Goal: Information Seeking & Learning: Find contact information

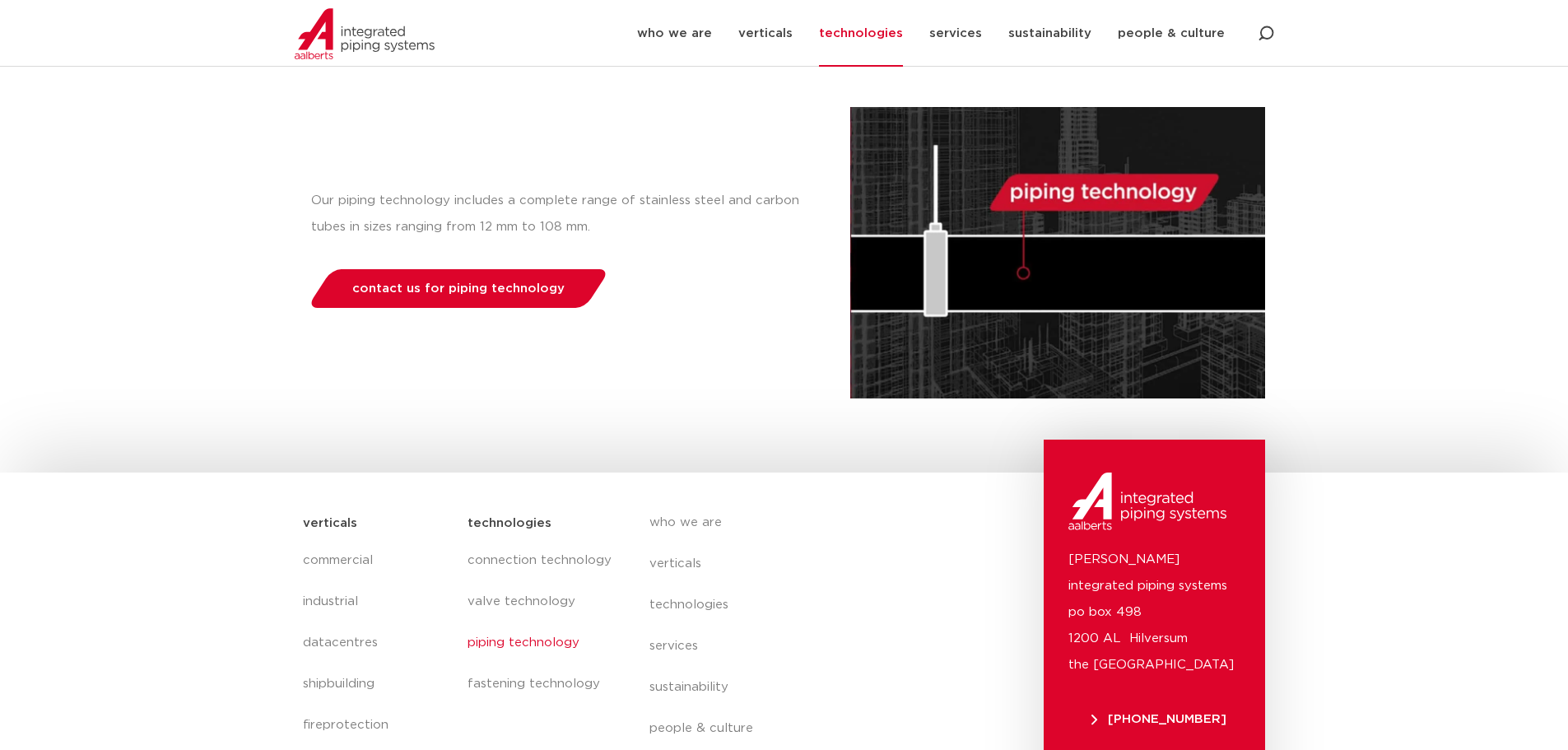
scroll to position [348, 0]
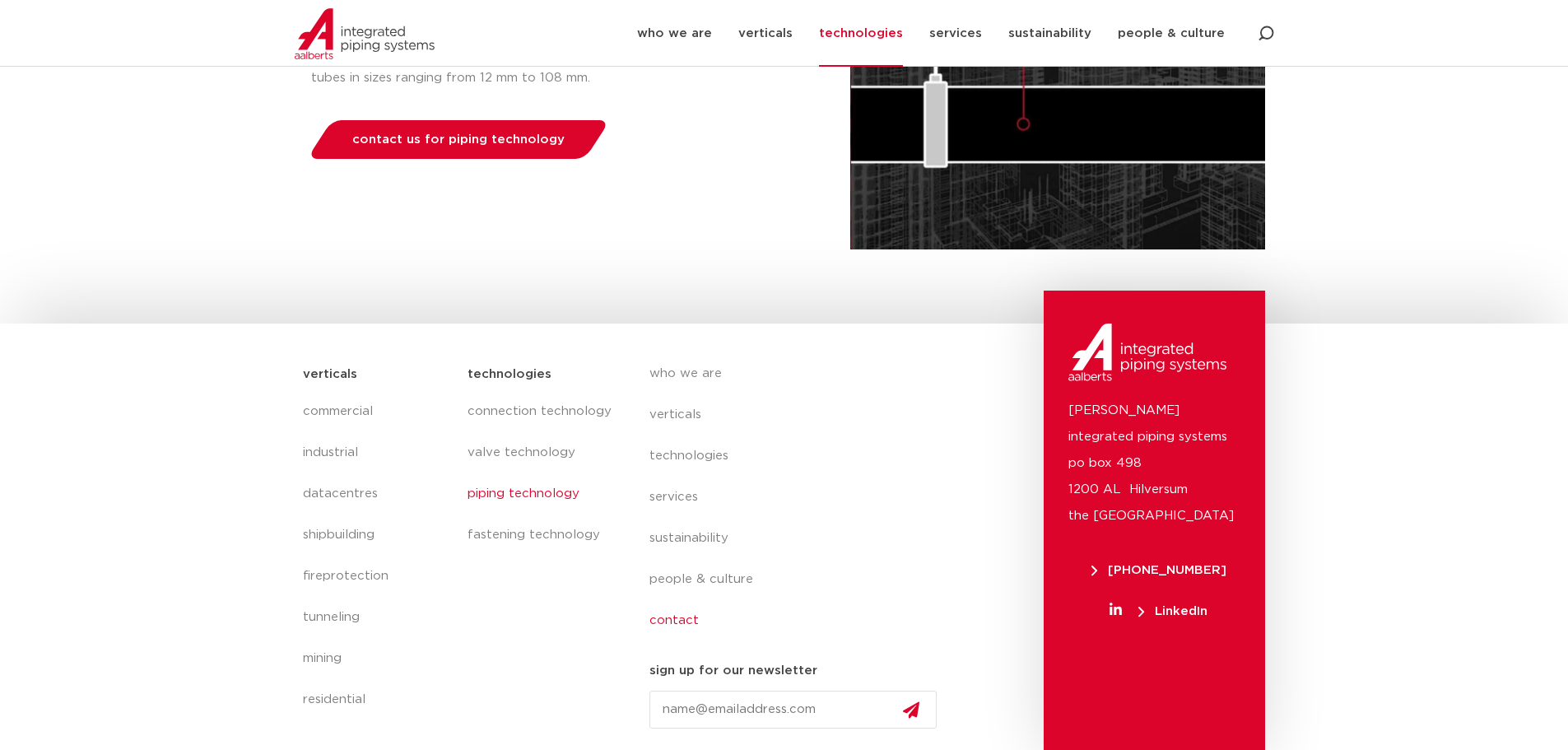
click at [681, 618] on link "contact" at bounding box center [800, 621] width 302 height 41
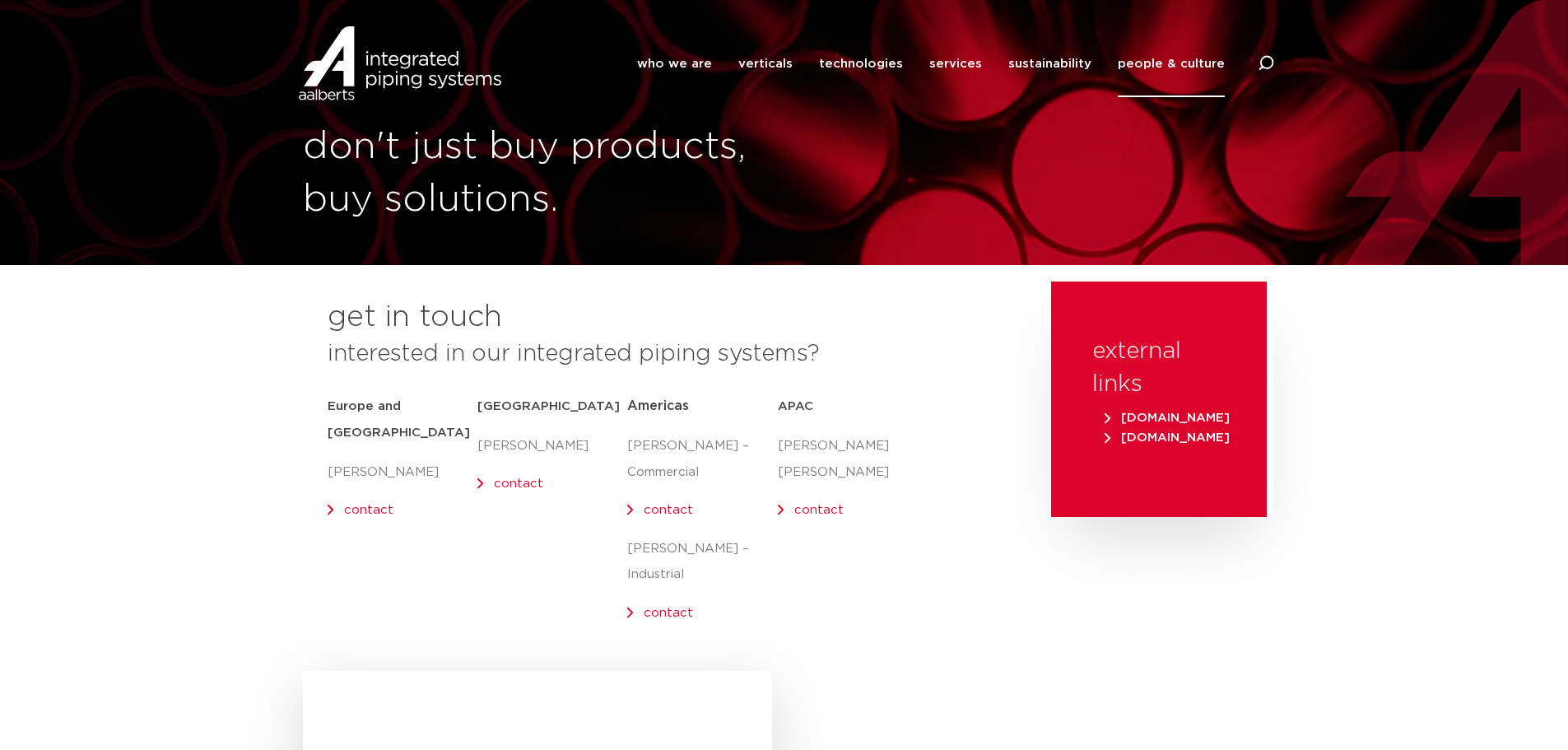
click at [492, 486] on p "contact" at bounding box center [553, 484] width 150 height 27
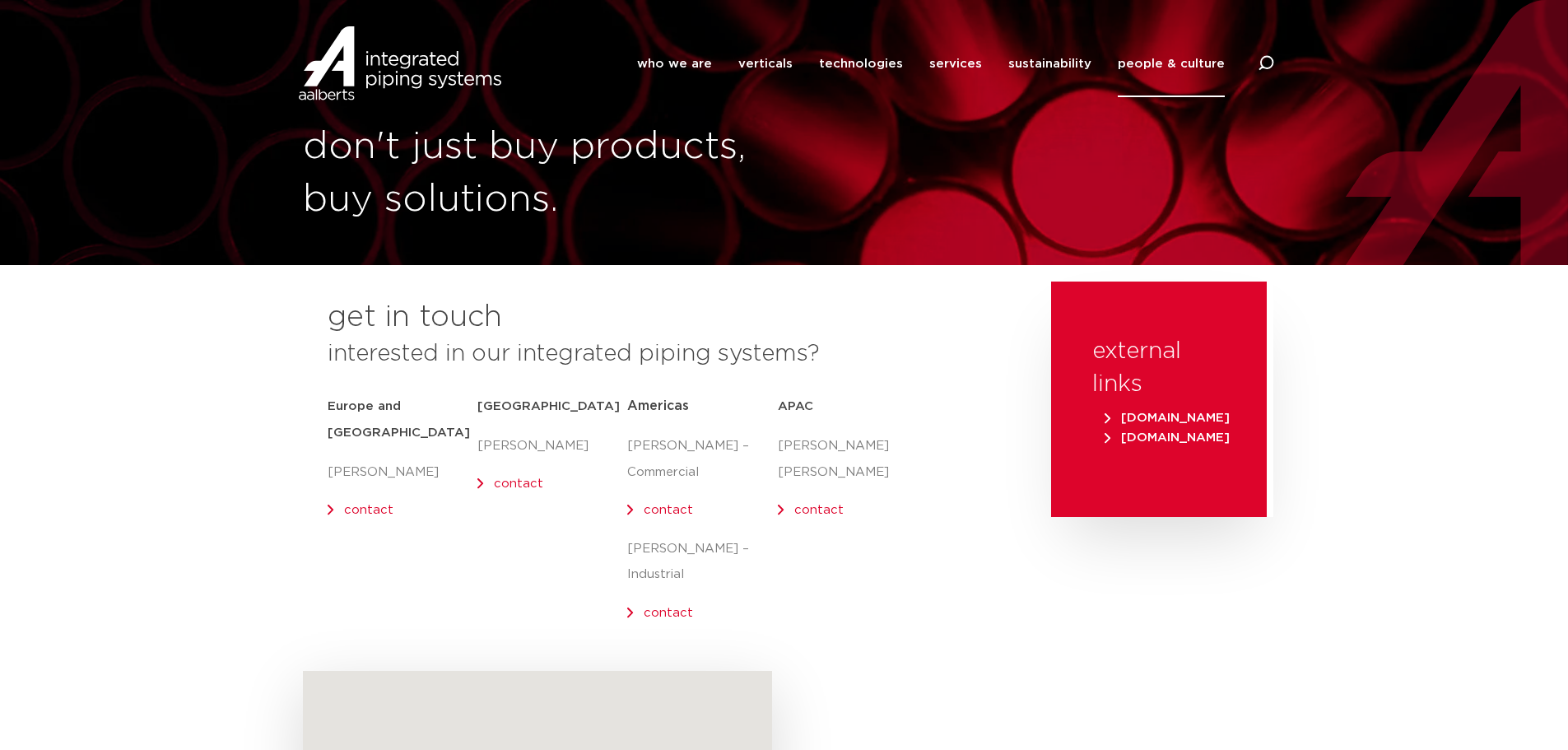
click at [503, 483] on link "contact" at bounding box center [518, 484] width 49 height 13
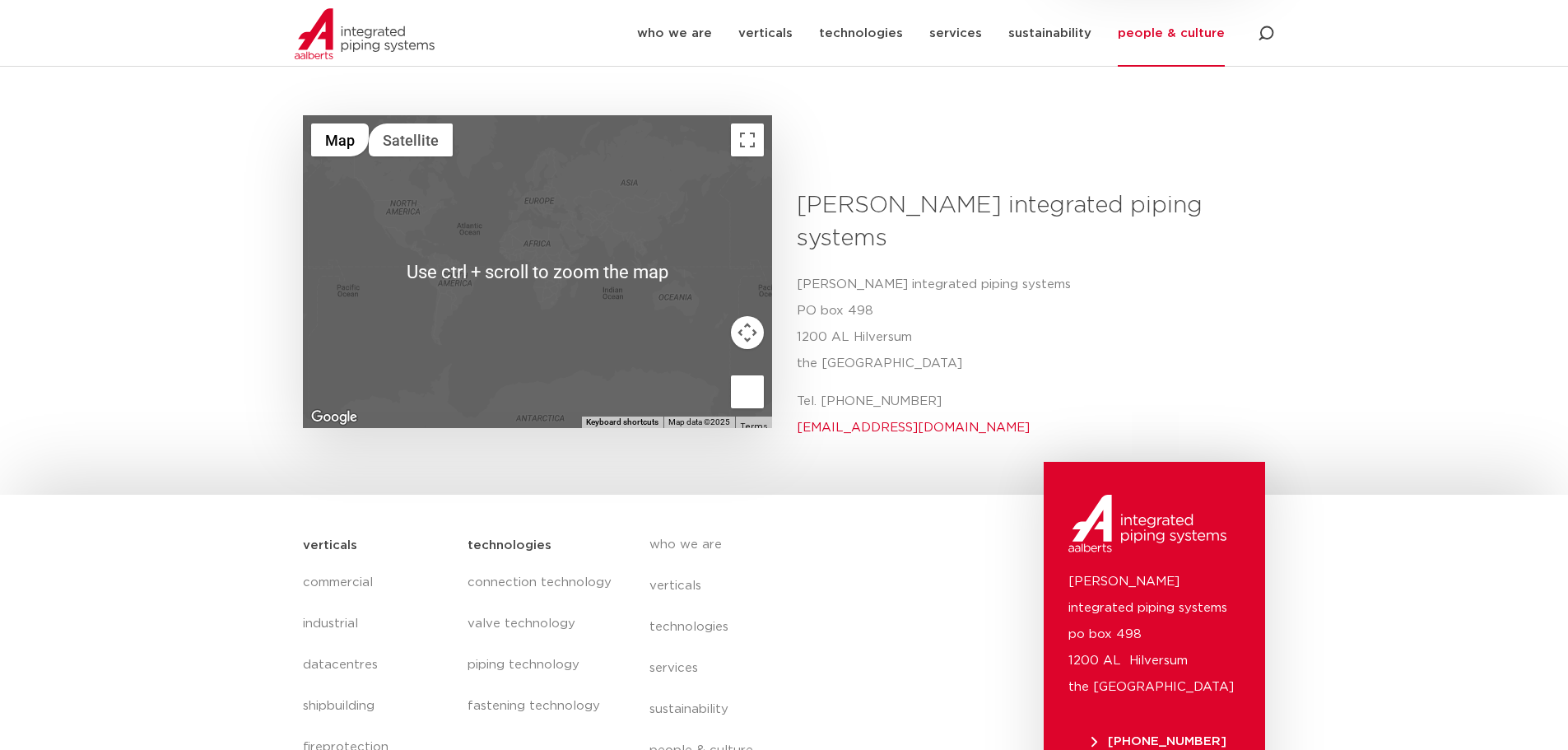
scroll to position [577, 0]
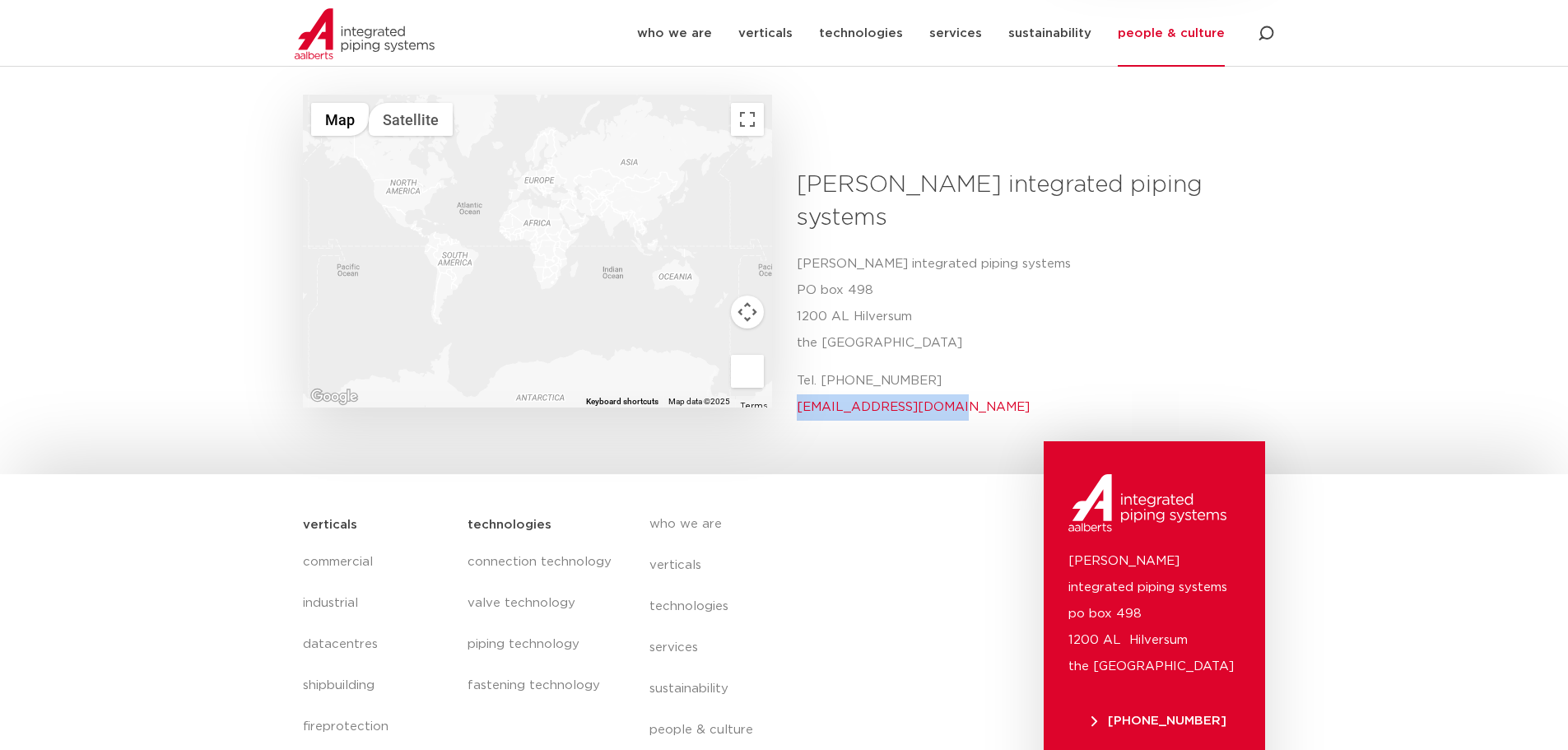
drag, startPoint x: 937, startPoint y: 349, endPoint x: 793, endPoint y: 343, distance: 144.1
click at [793, 343] on div "[PERSON_NAME] integrated piping systems Aalberts integrated [STREET_ADDRESS] Te…" at bounding box center [1025, 301] width 482 height 264
